Goal: Communication & Community: Answer question/provide support

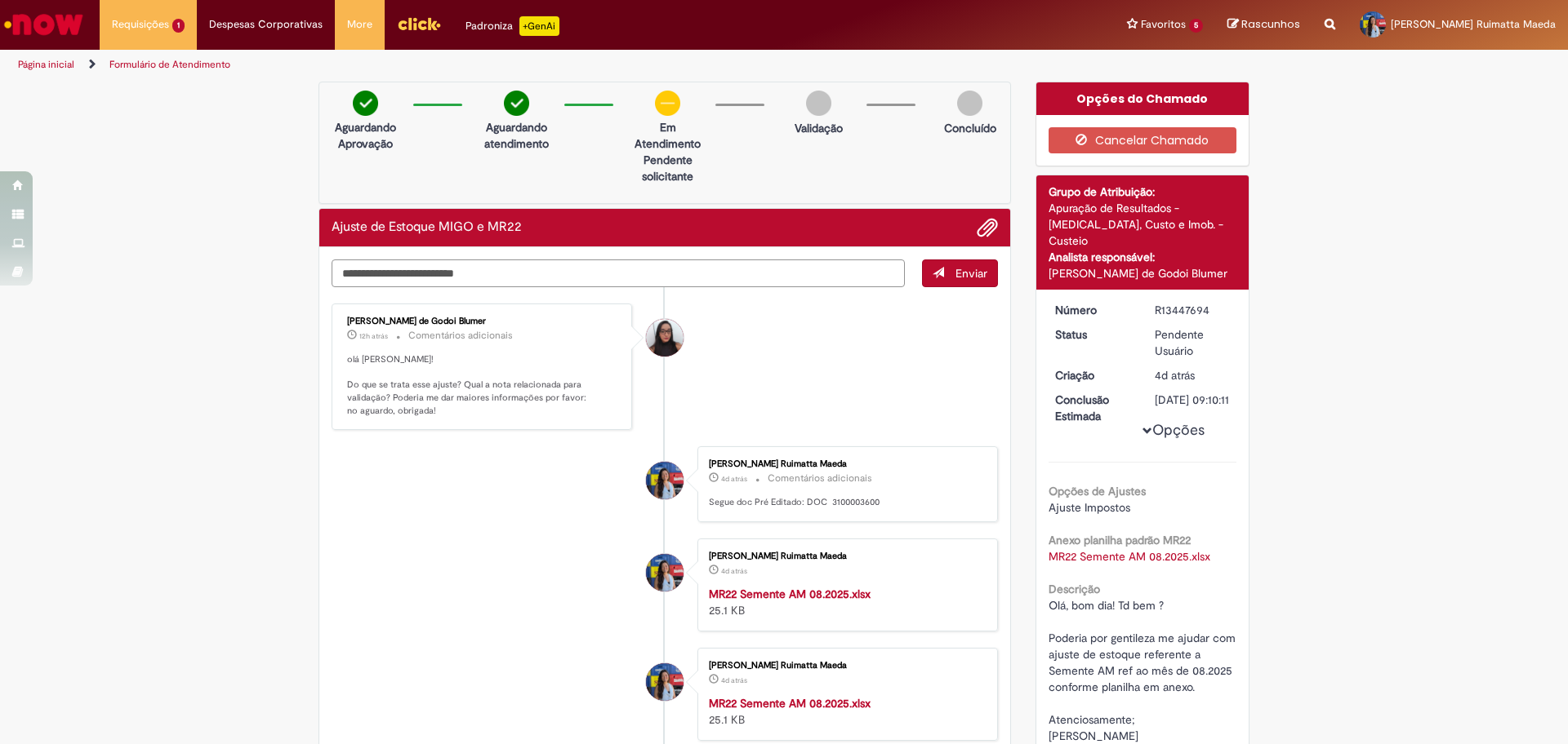
click at [435, 281] on textarea "Digite sua mensagem aqui..." at bounding box center [618, 273] width 573 height 28
click at [419, 274] on textarea "Digite sua mensagem aqui..." at bounding box center [618, 273] width 573 height 28
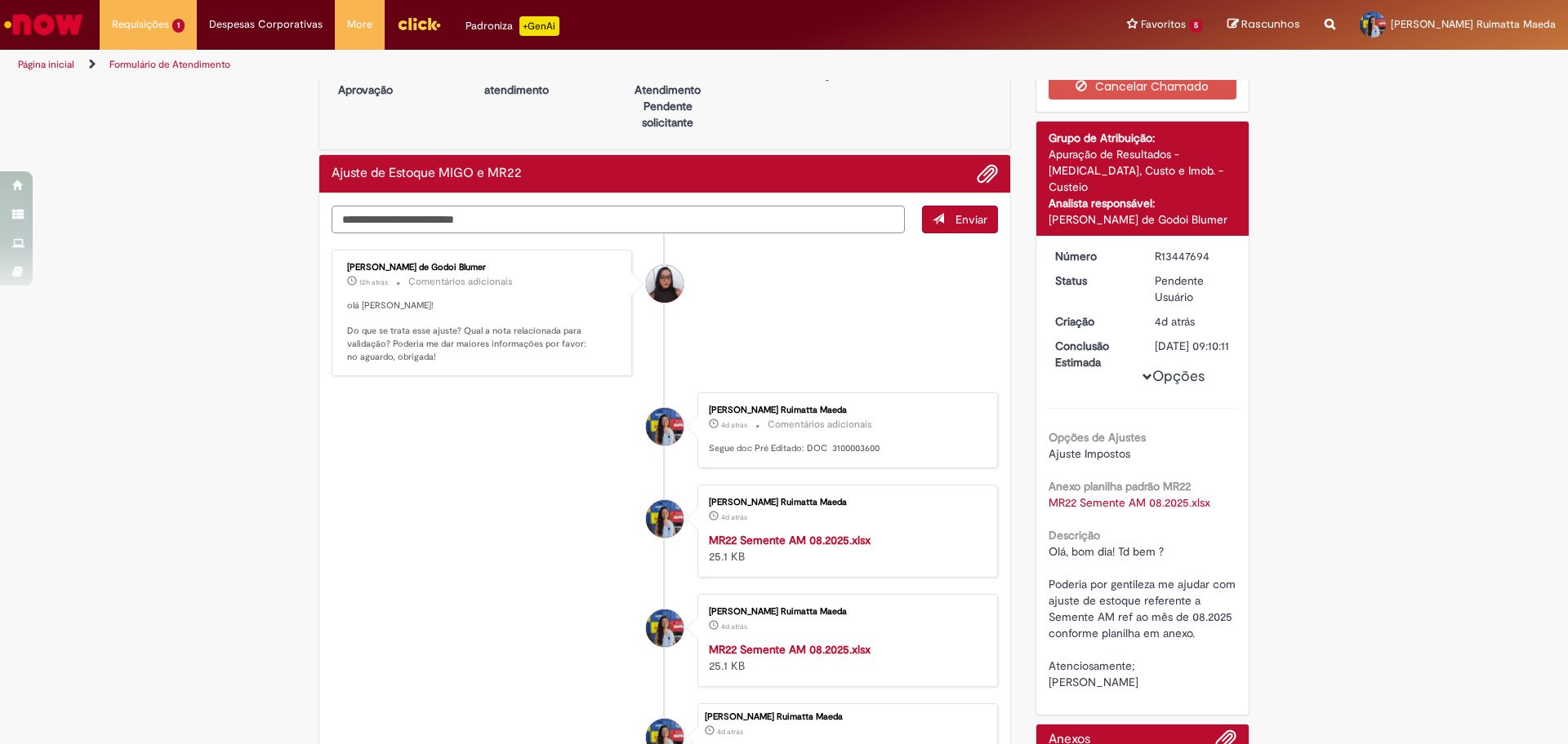
scroll to position [57, 0]
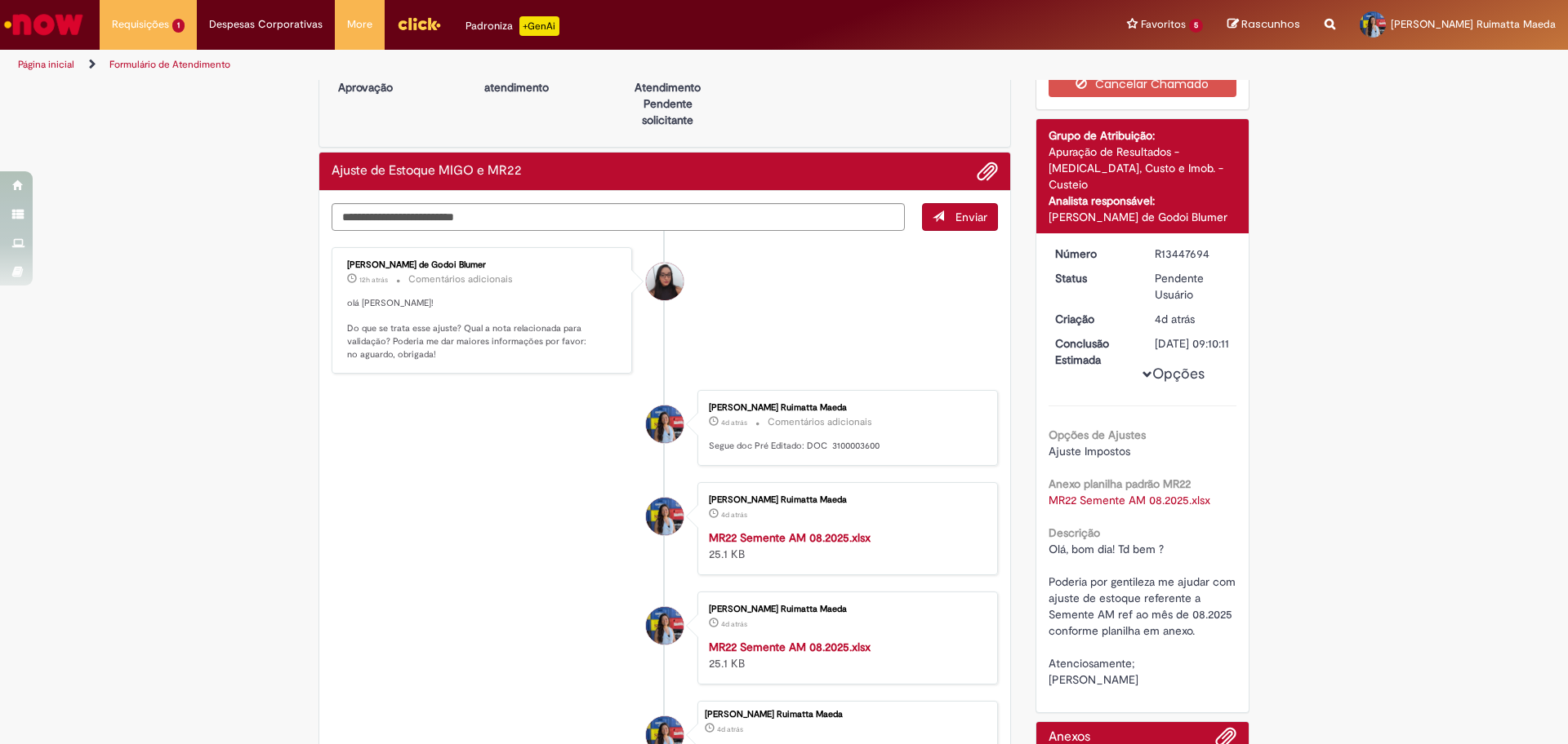
click at [880, 283] on li "[PERSON_NAME] de Godoi Blumer 12h atrás 12 horas atrás Comentários adicionais o…" at bounding box center [665, 310] width 666 height 127
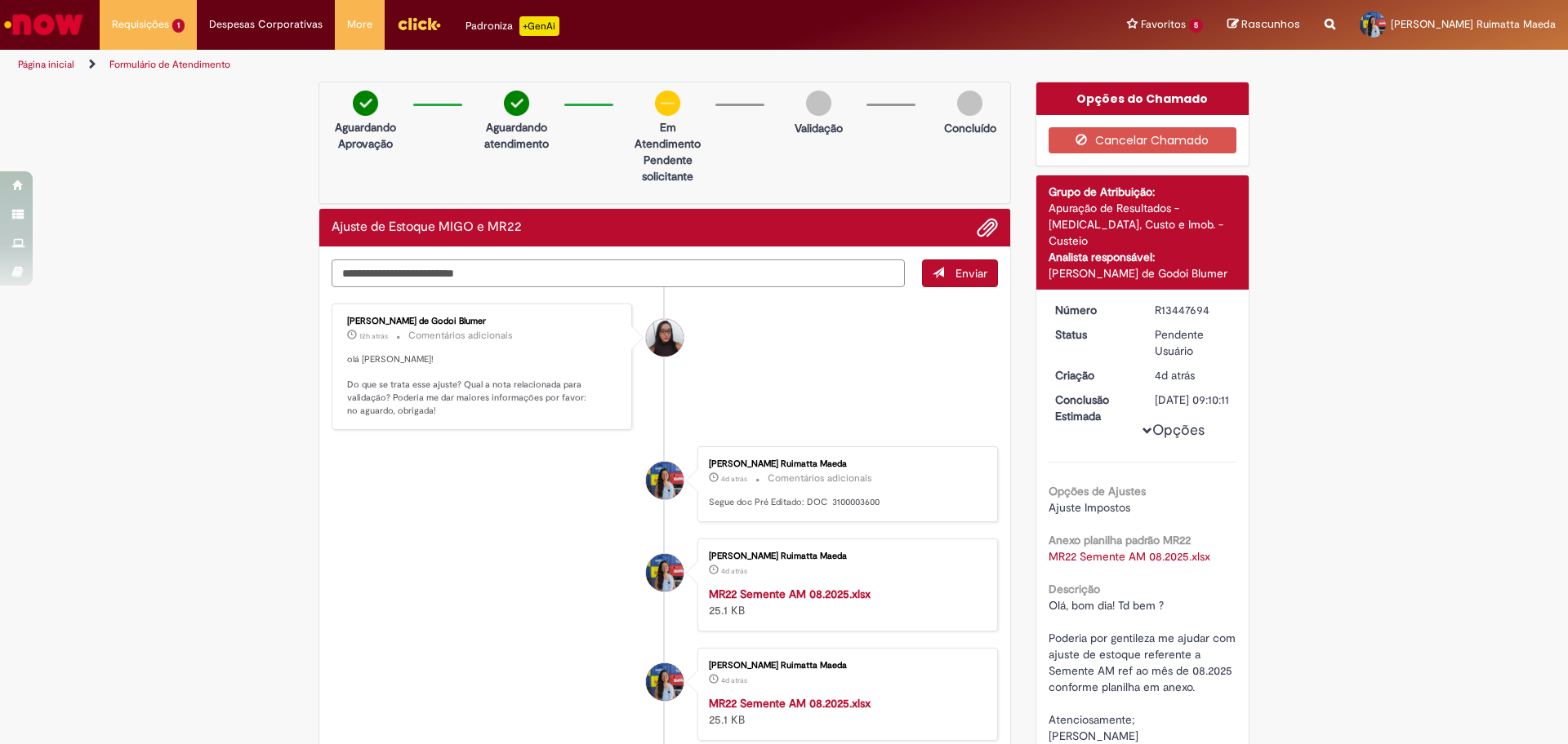
click at [636, 279] on textarea "Digite sua mensagem aqui..." at bounding box center [618, 273] width 573 height 28
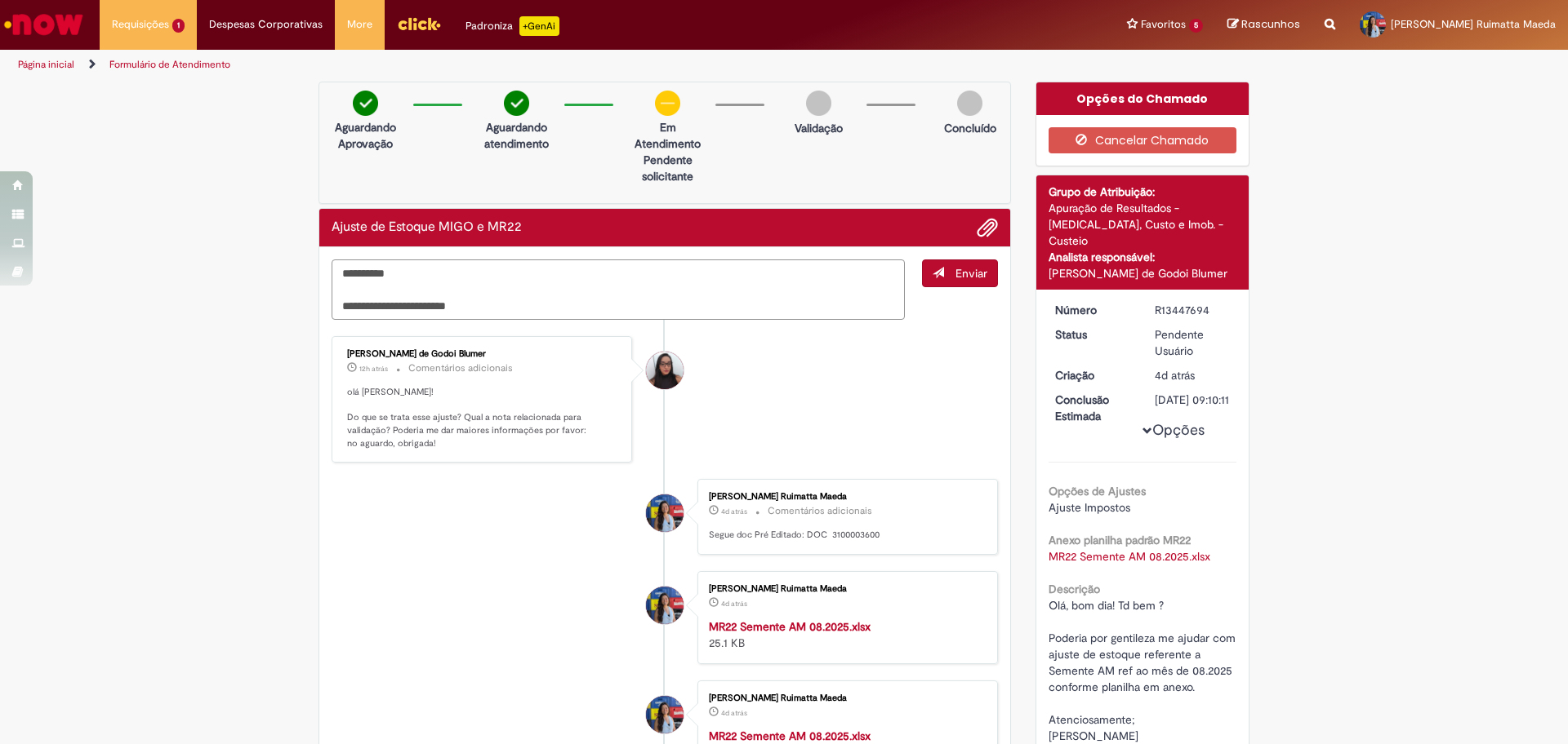
paste textarea "**********"
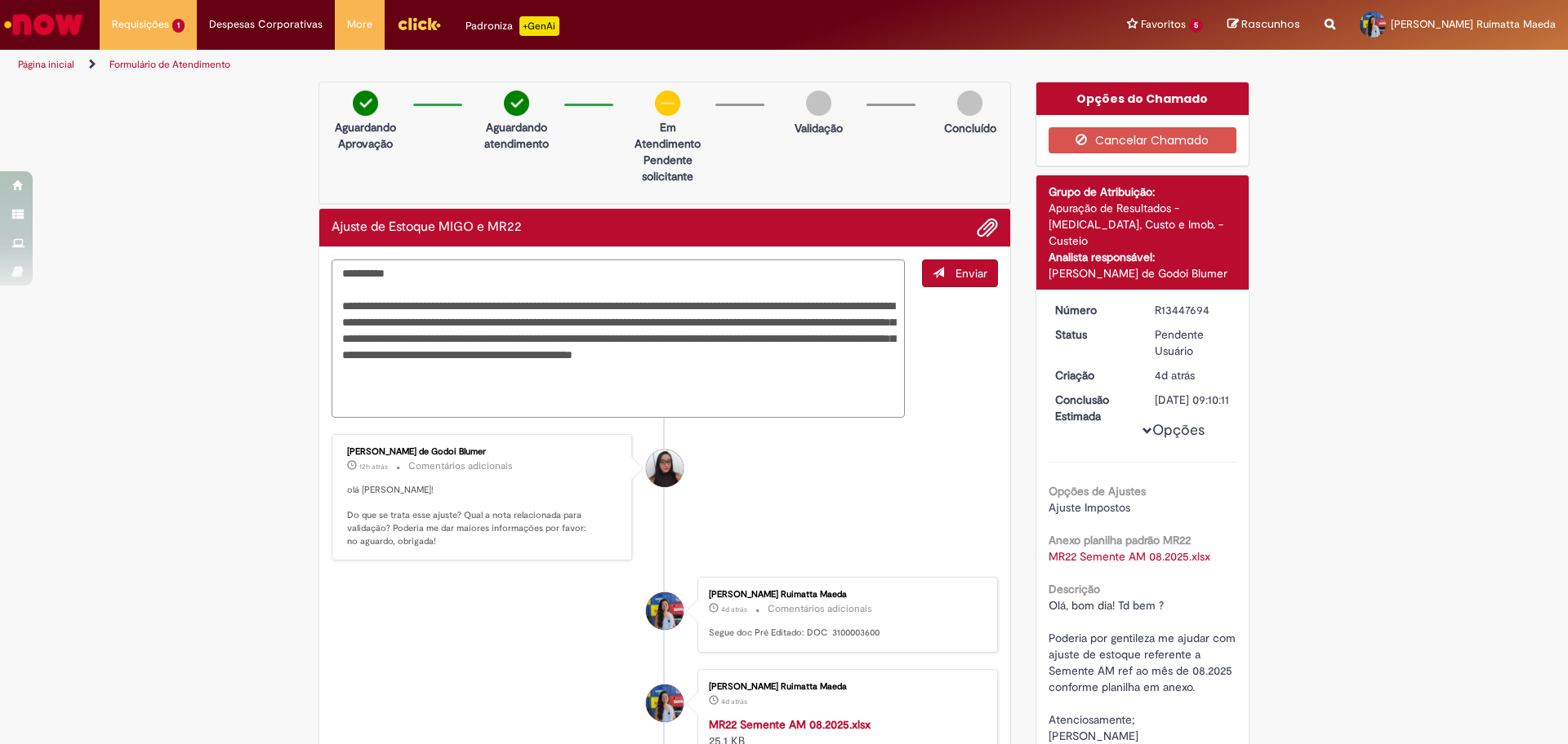
type textarea "**********"
click at [958, 269] on span "Enviar" at bounding box center [971, 273] width 32 height 15
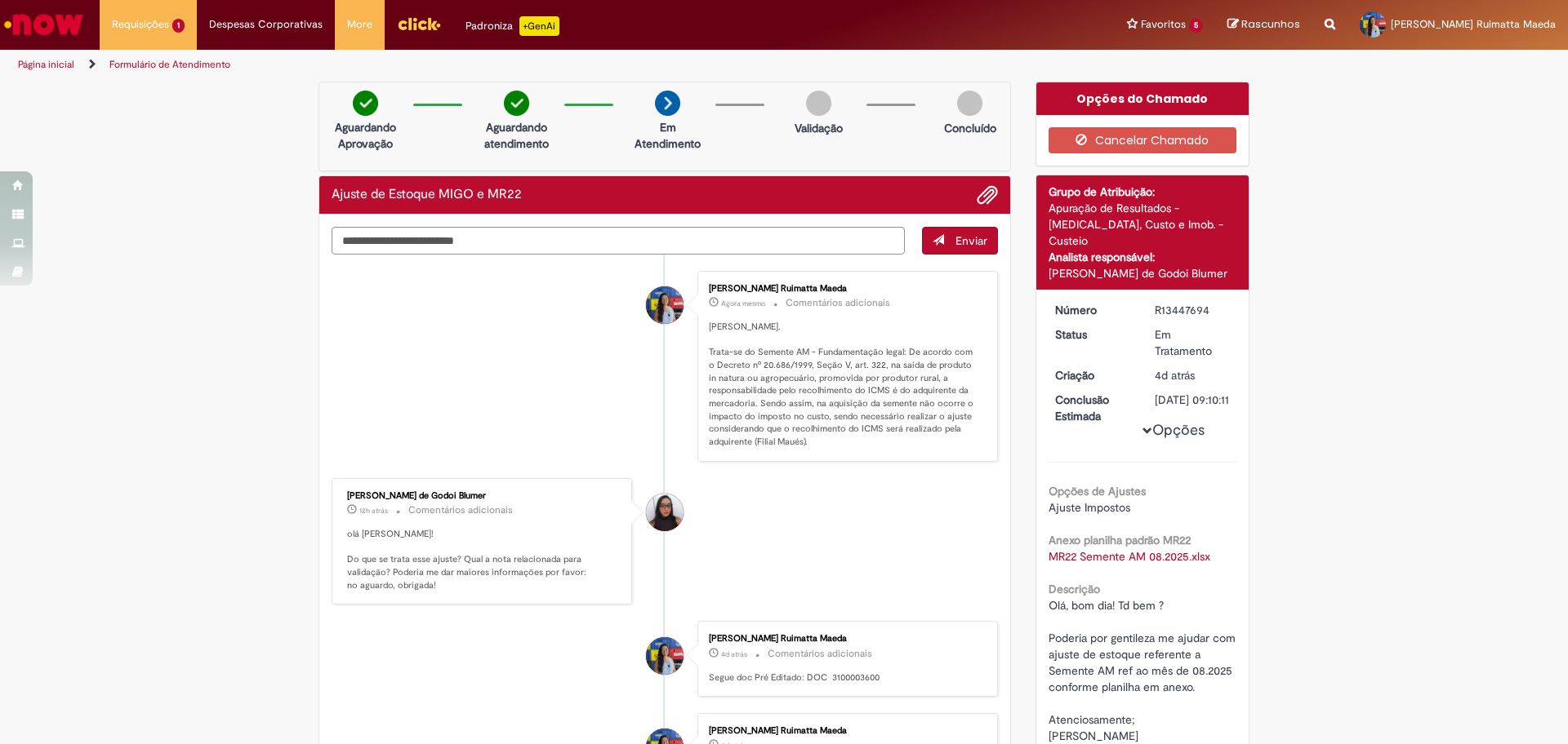
click at [1175, 302] on div "R13447694" at bounding box center [1193, 310] width 76 height 17
copy div "R13447694"
click at [784, 381] on p "[PERSON_NAME]. Trata-se do Semente AM - Fundamentação legal: De acordo com o De…" at bounding box center [845, 385] width 272 height 128
click at [789, 466] on ul "[PERSON_NAME] Ruimatta Maeda 2m atrás 2 minutos atrás Comentários adicionais [P…" at bounding box center [665, 665] width 666 height 821
